Goal: Information Seeking & Learning: Learn about a topic

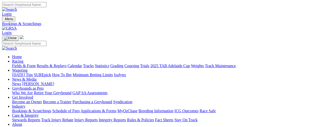
click at [25, 64] on link "Fields & Form" at bounding box center [24, 66] width 24 height 4
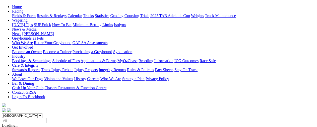
scroll to position [75, 0]
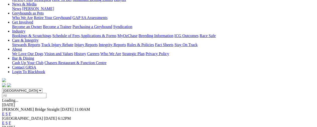
click at [11, 112] on link "F" at bounding box center [10, 114] width 2 height 4
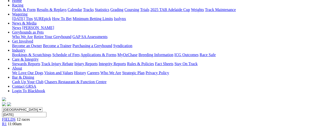
scroll to position [25, 0]
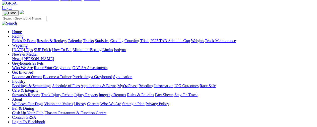
click at [24, 39] on link "Fields & Form" at bounding box center [24, 41] width 24 height 4
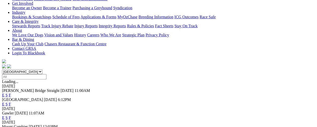
scroll to position [100, 0]
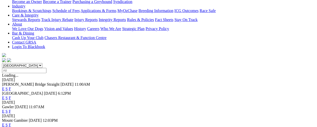
click at [11, 110] on link "F" at bounding box center [10, 112] width 2 height 4
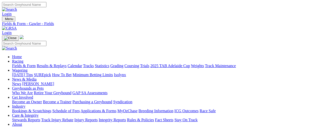
click at [23, 64] on link "Fields & Form" at bounding box center [24, 66] width 24 height 4
